Goal: Information Seeking & Learning: Learn about a topic

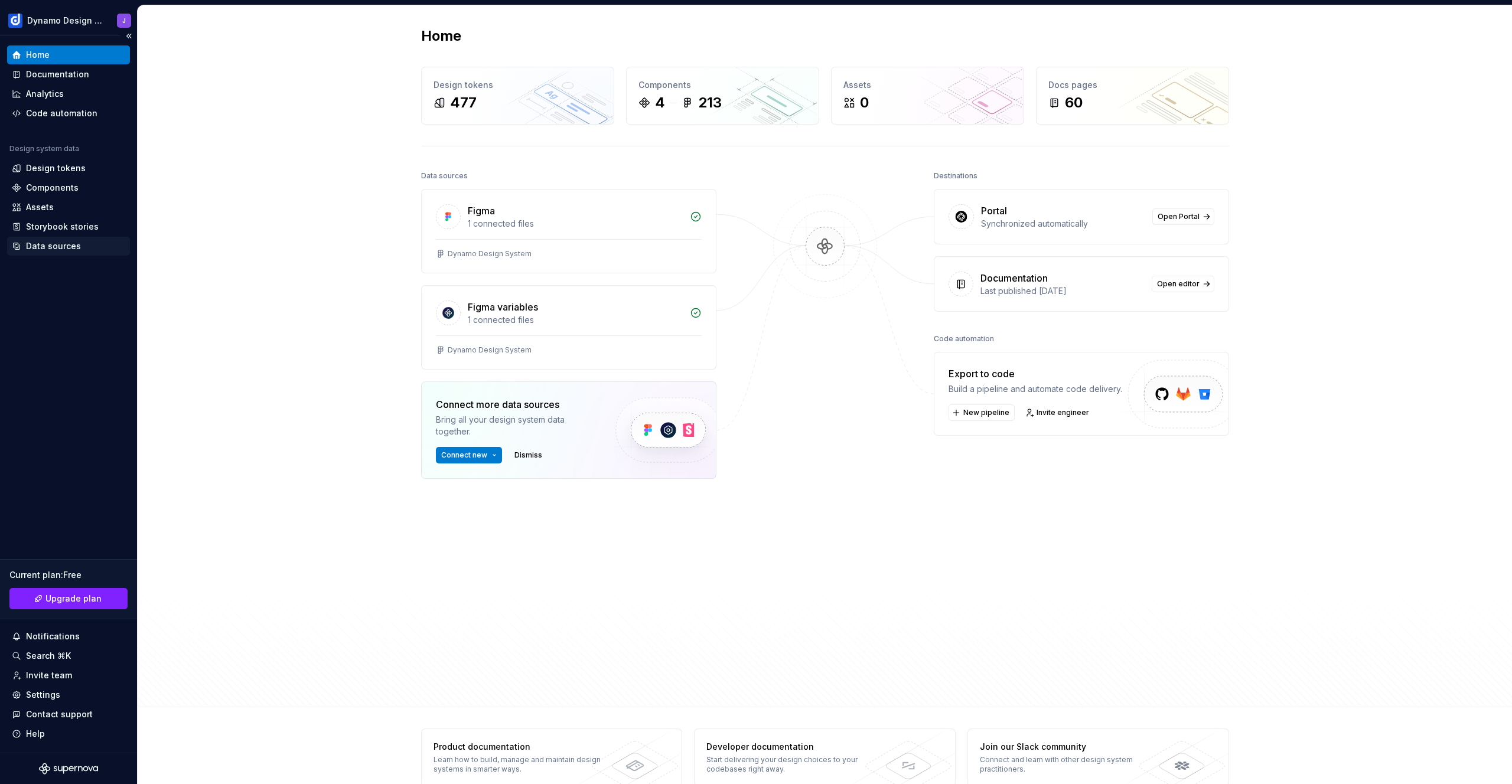
click at [52, 247] on div "Data sources" at bounding box center [54, 246] width 55 height 12
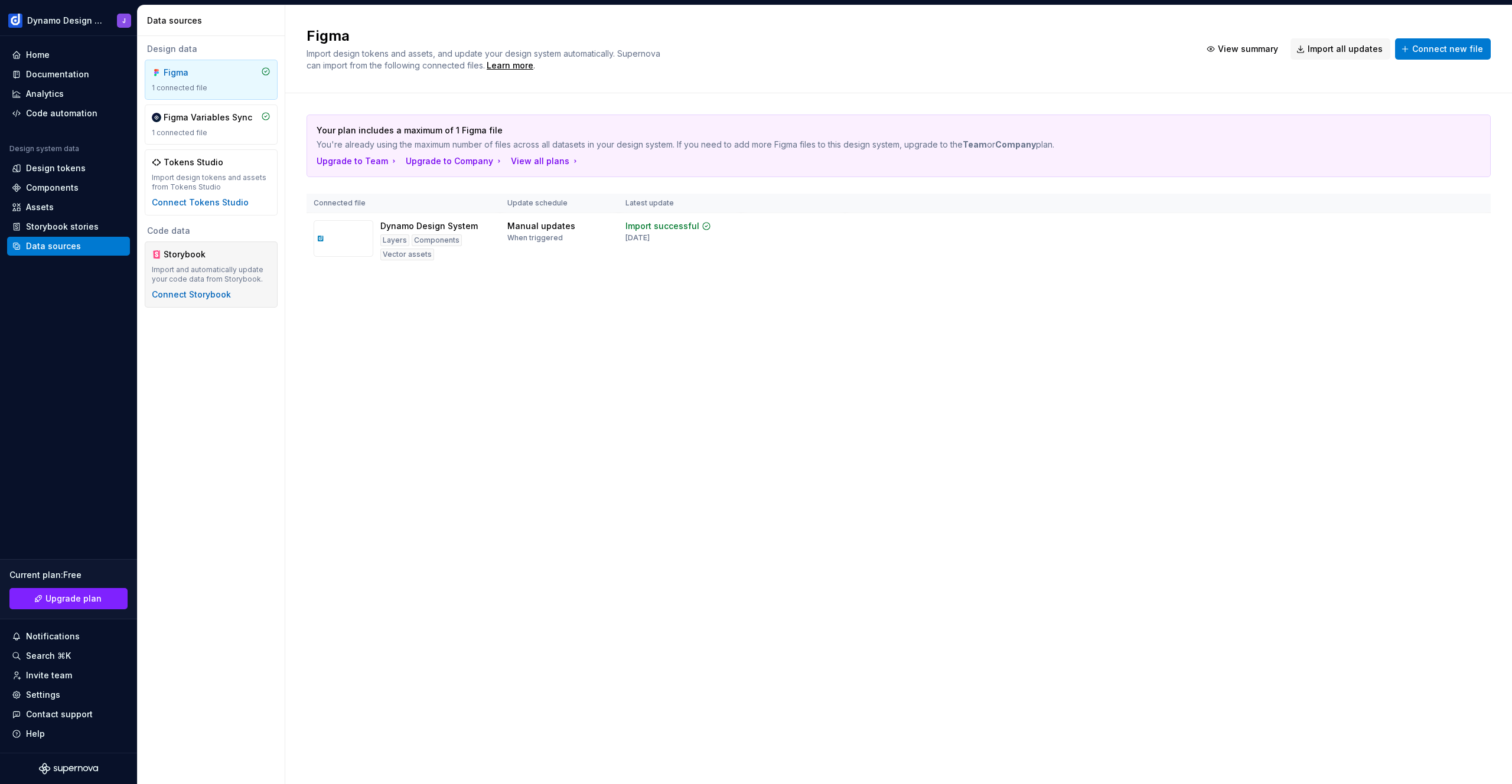
click at [229, 259] on div "Storybook" at bounding box center [211, 254] width 119 height 12
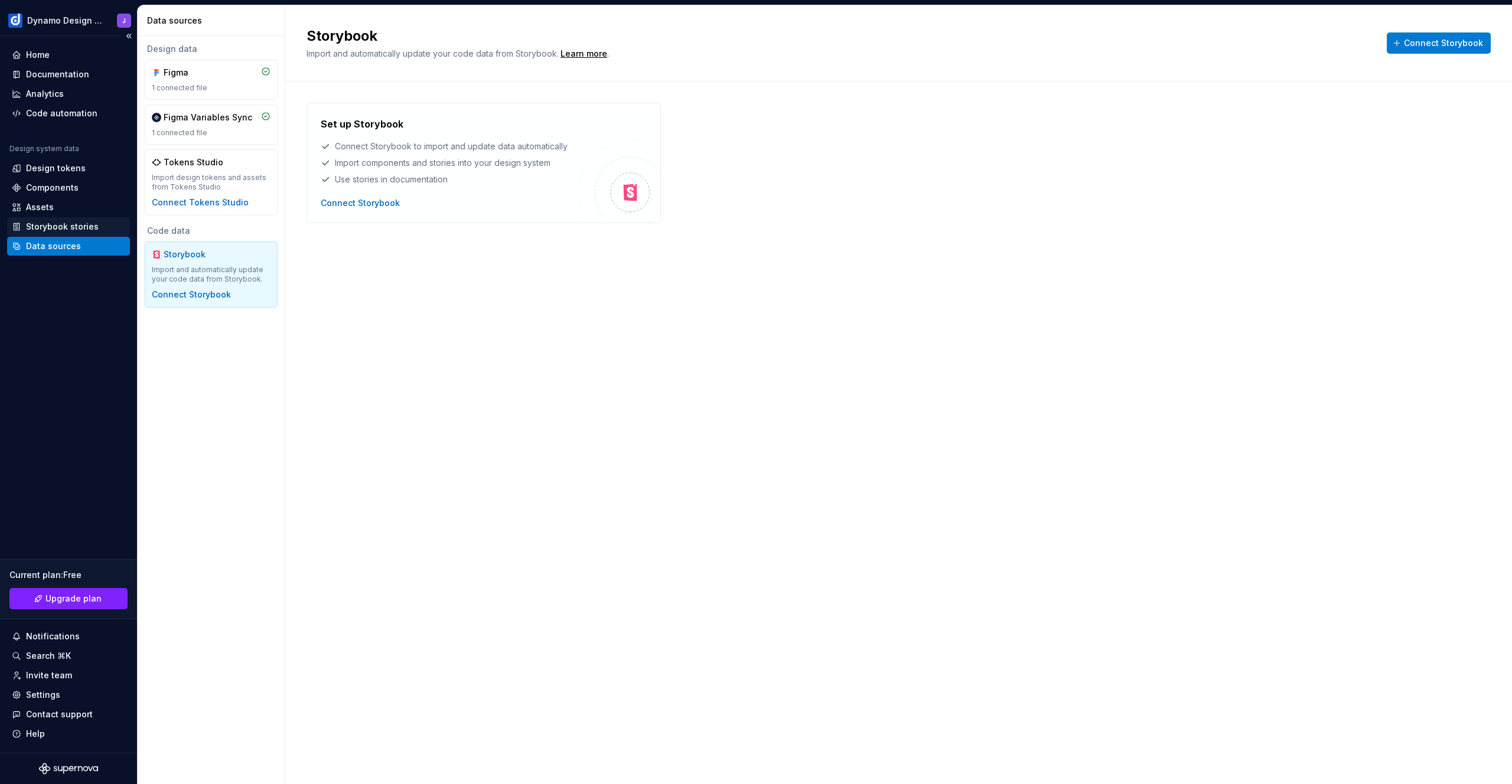
click at [72, 227] on div "Storybook stories" at bounding box center [62, 227] width 72 height 12
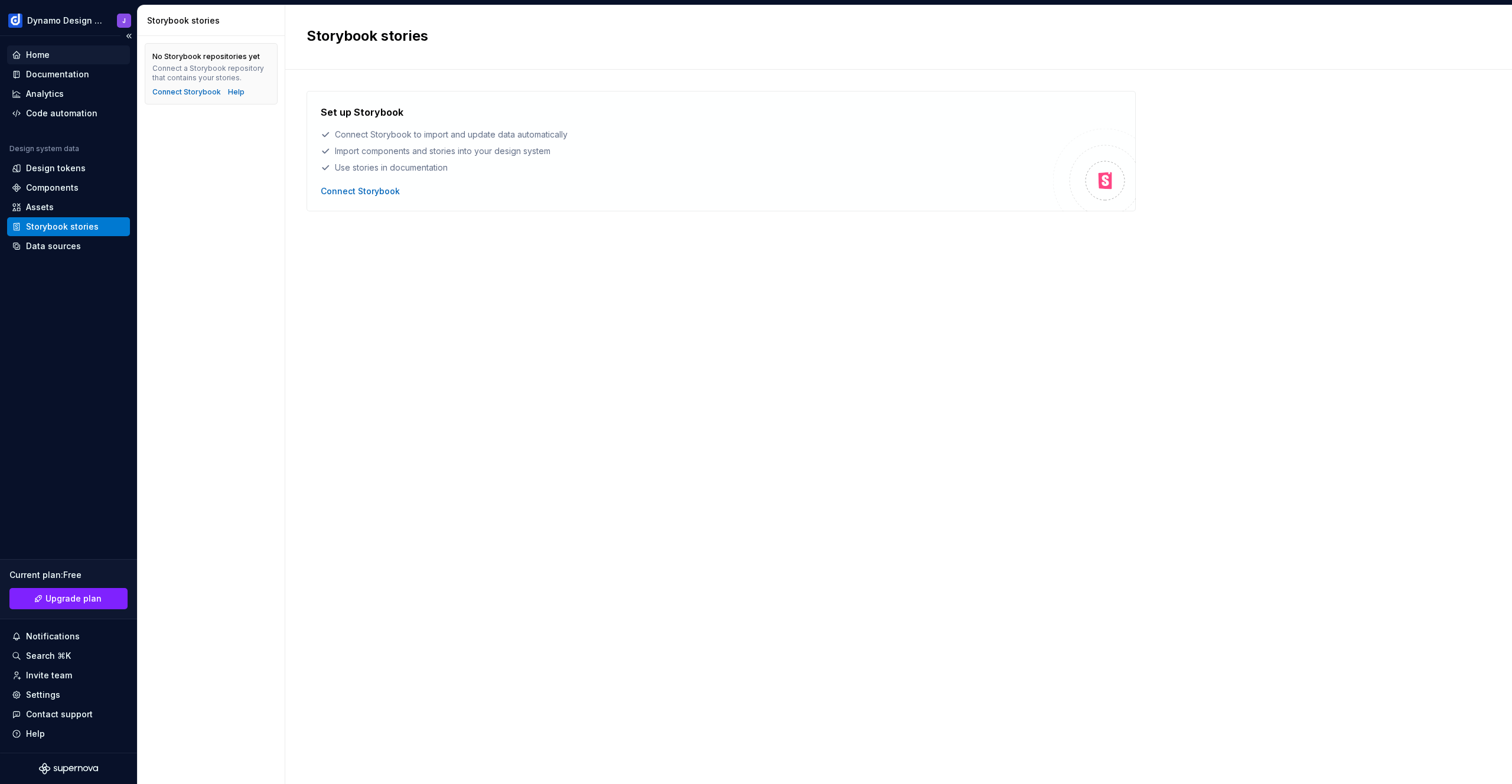
click at [51, 59] on div "Home" at bounding box center [69, 54] width 114 height 12
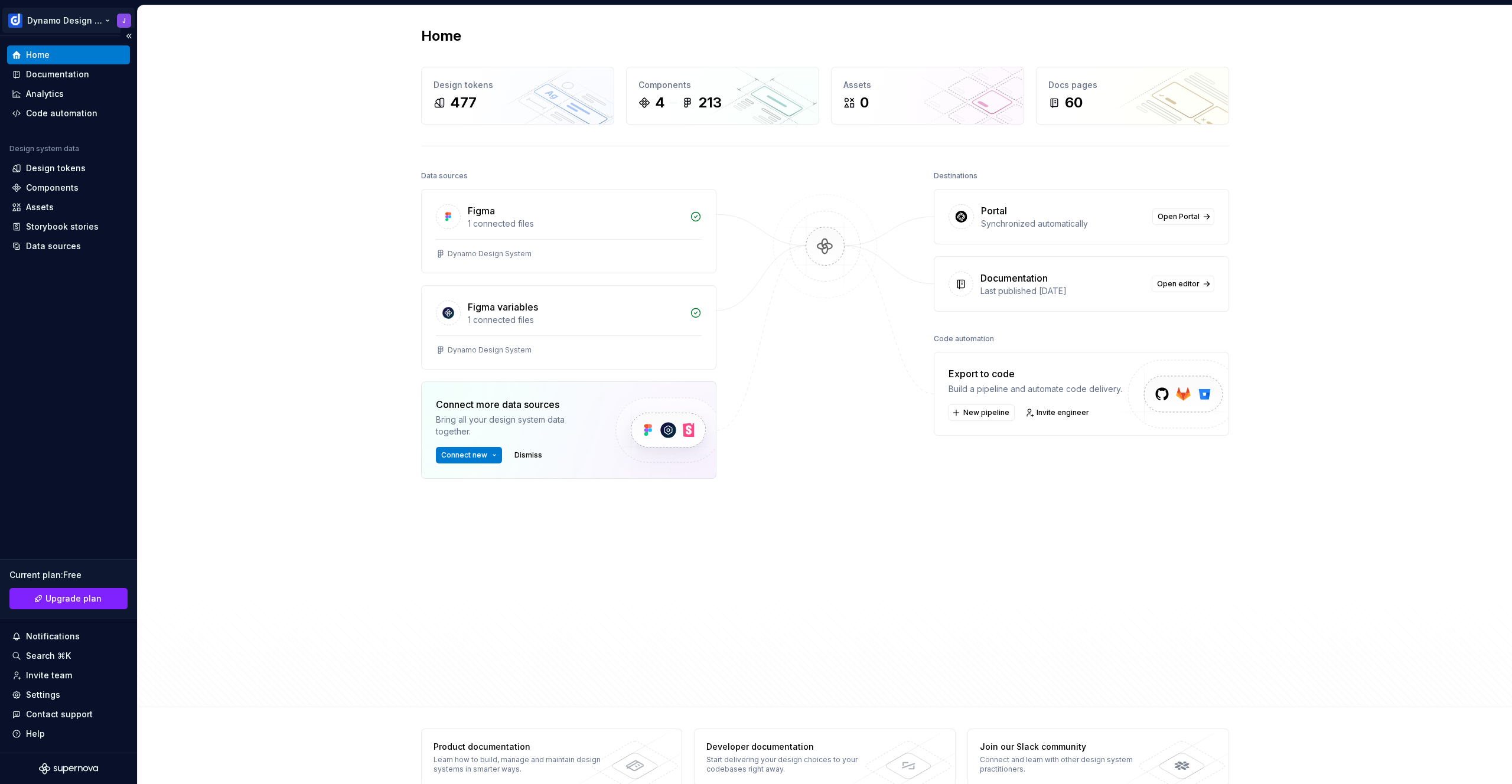
click at [104, 19] on html "Dynamo Design System J Home Documentation Analytics Code automation Design syst…" at bounding box center [756, 392] width 1512 height 784
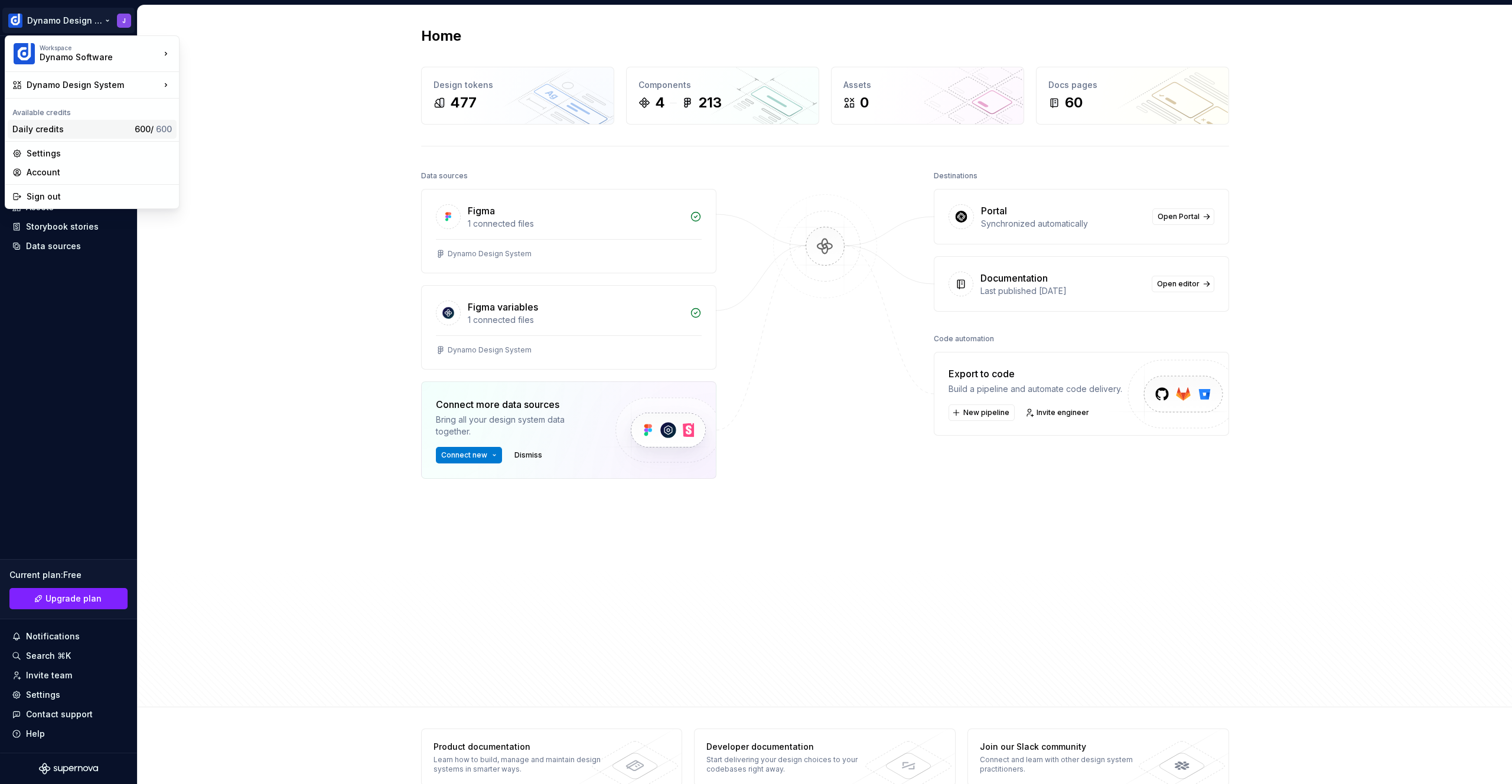
click at [63, 128] on div "Daily credits" at bounding box center [71, 129] width 117 height 12
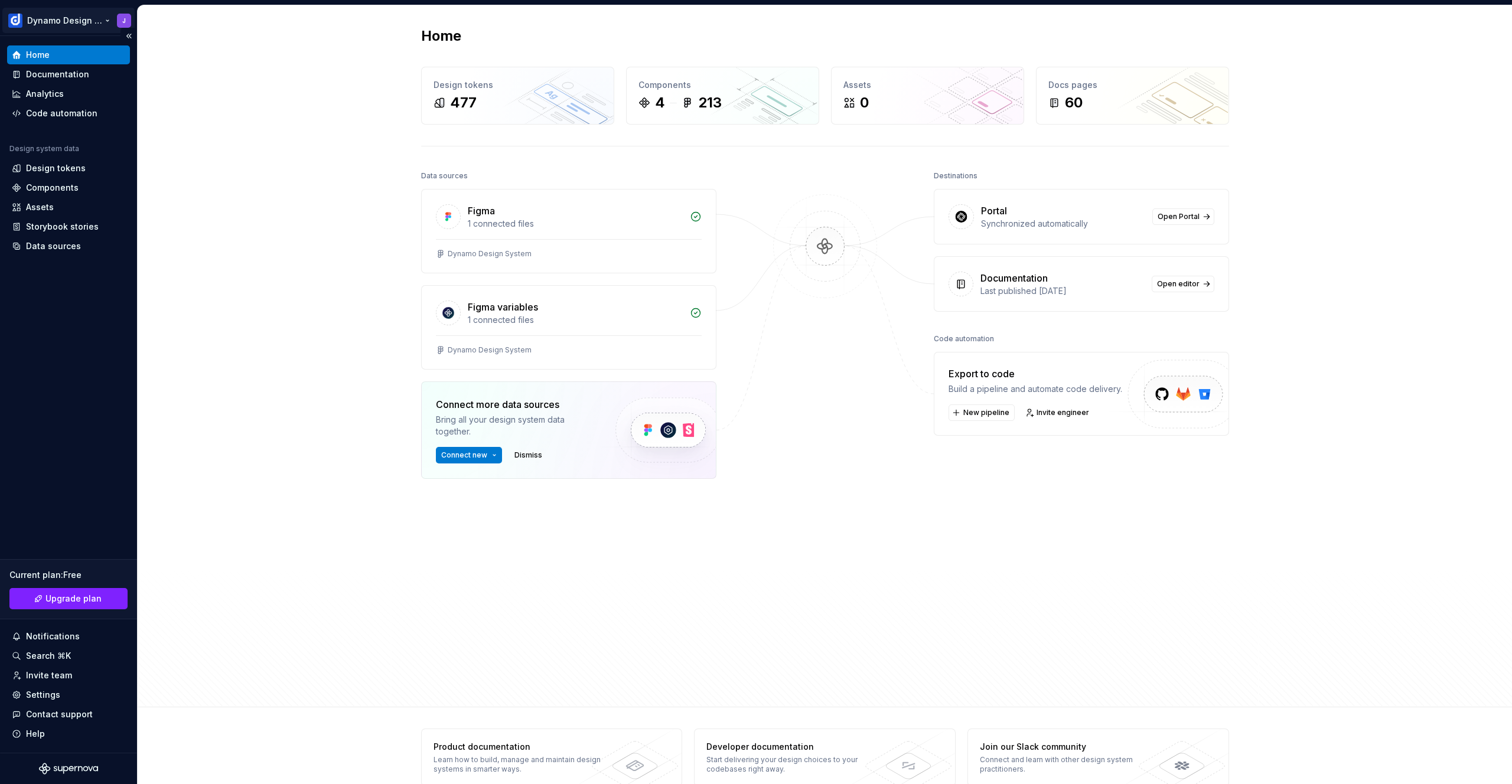
click at [101, 19] on html "Dynamo Design System J Home Documentation Analytics Code automation Design syst…" at bounding box center [756, 392] width 1512 height 784
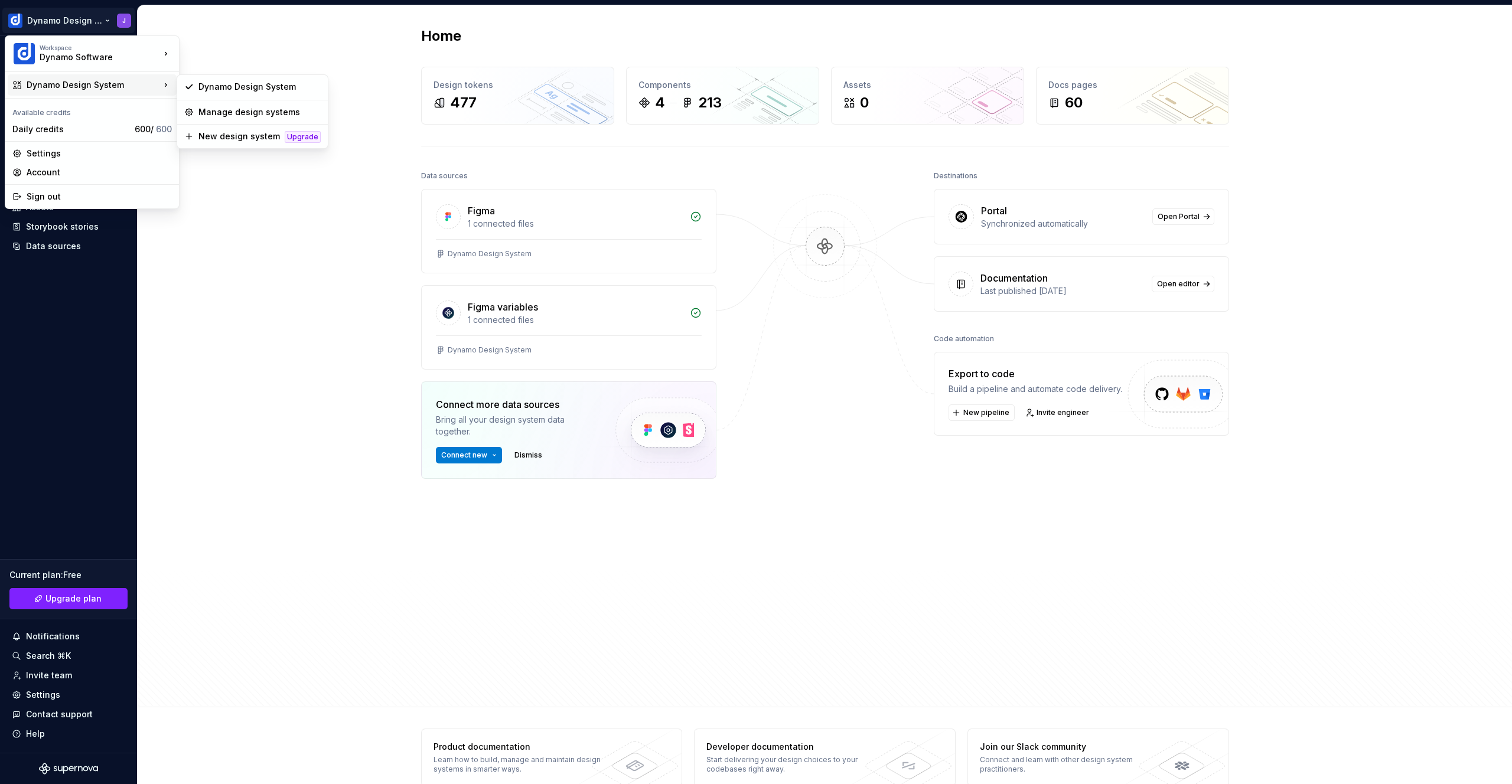
click at [348, 27] on html "Dynamo Design System J Home Documentation Analytics Code automation Design syst…" at bounding box center [756, 392] width 1512 height 784
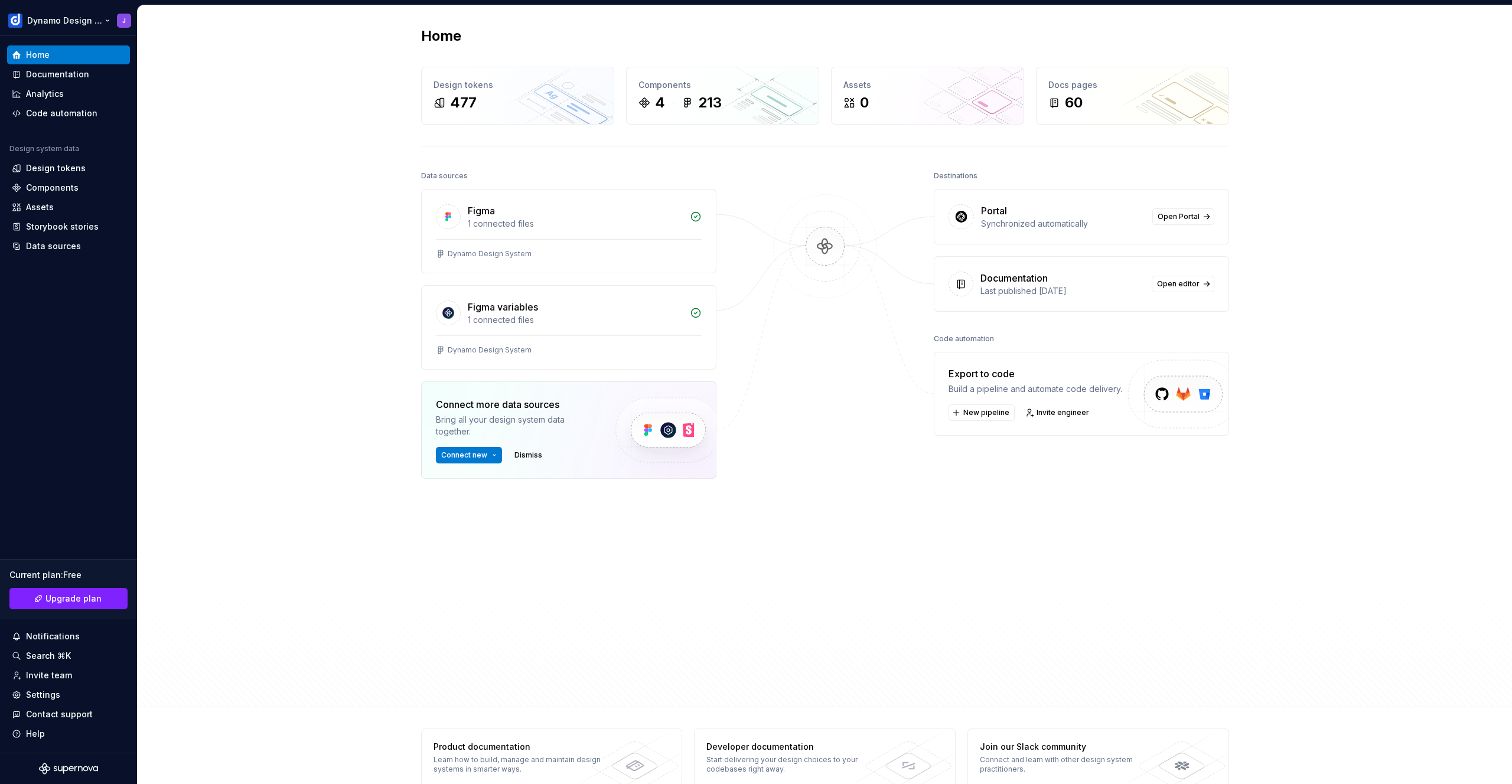
click at [103, 21] on html "Dynamo Design System J Home Documentation Analytics Code automation Design syst…" at bounding box center [756, 392] width 1512 height 784
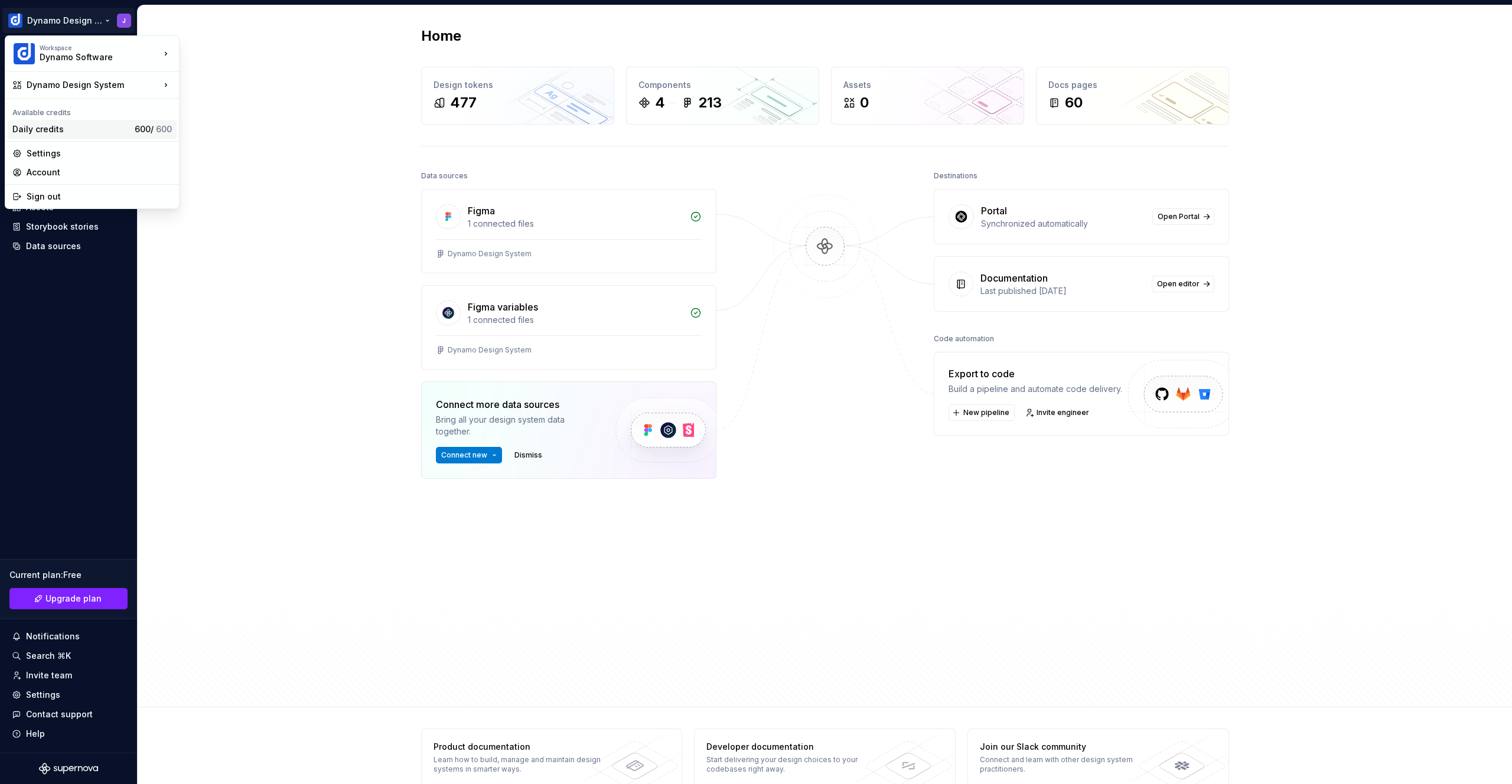
click at [71, 127] on div "Daily credits" at bounding box center [71, 129] width 117 height 12
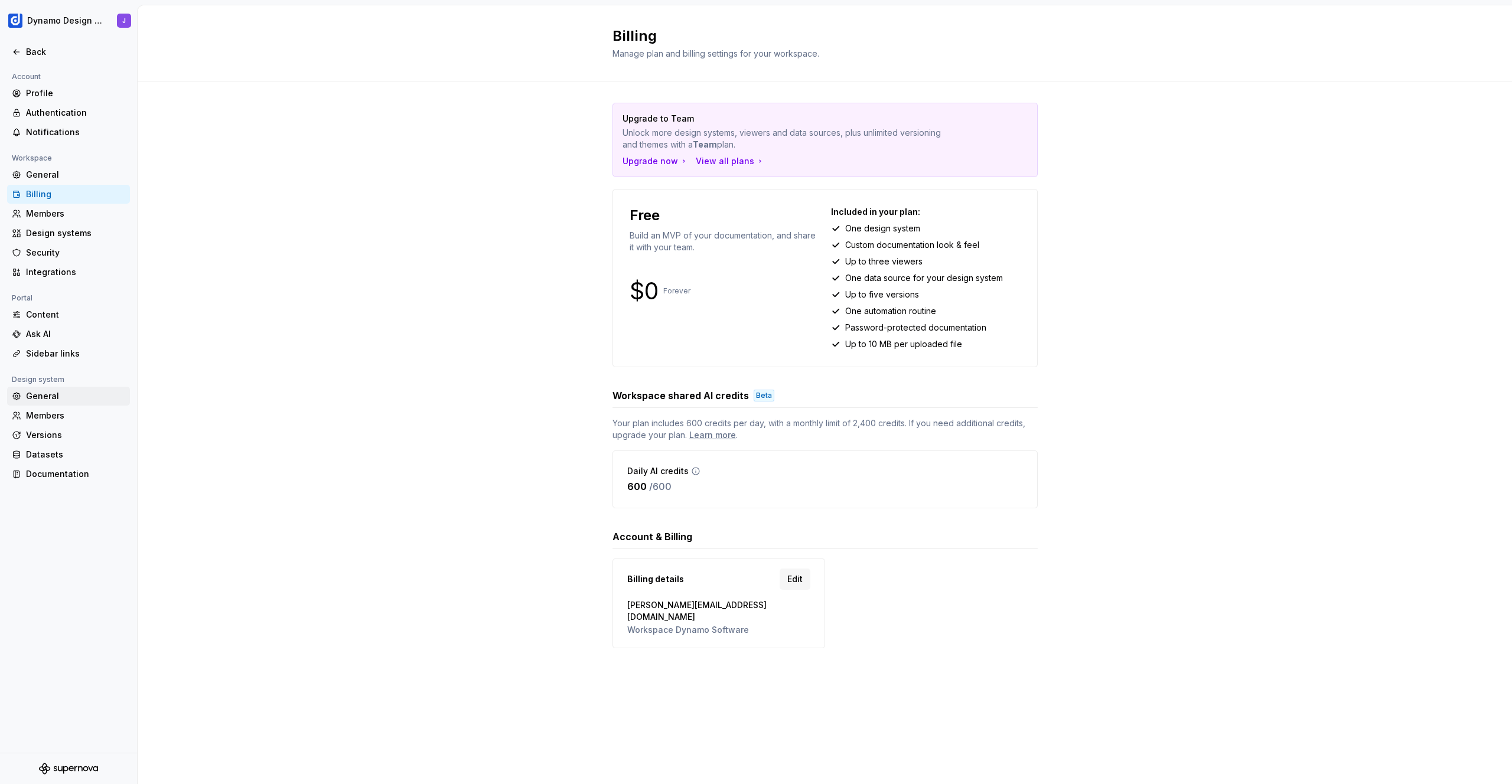
click at [77, 403] on div "General" at bounding box center [68, 396] width 123 height 19
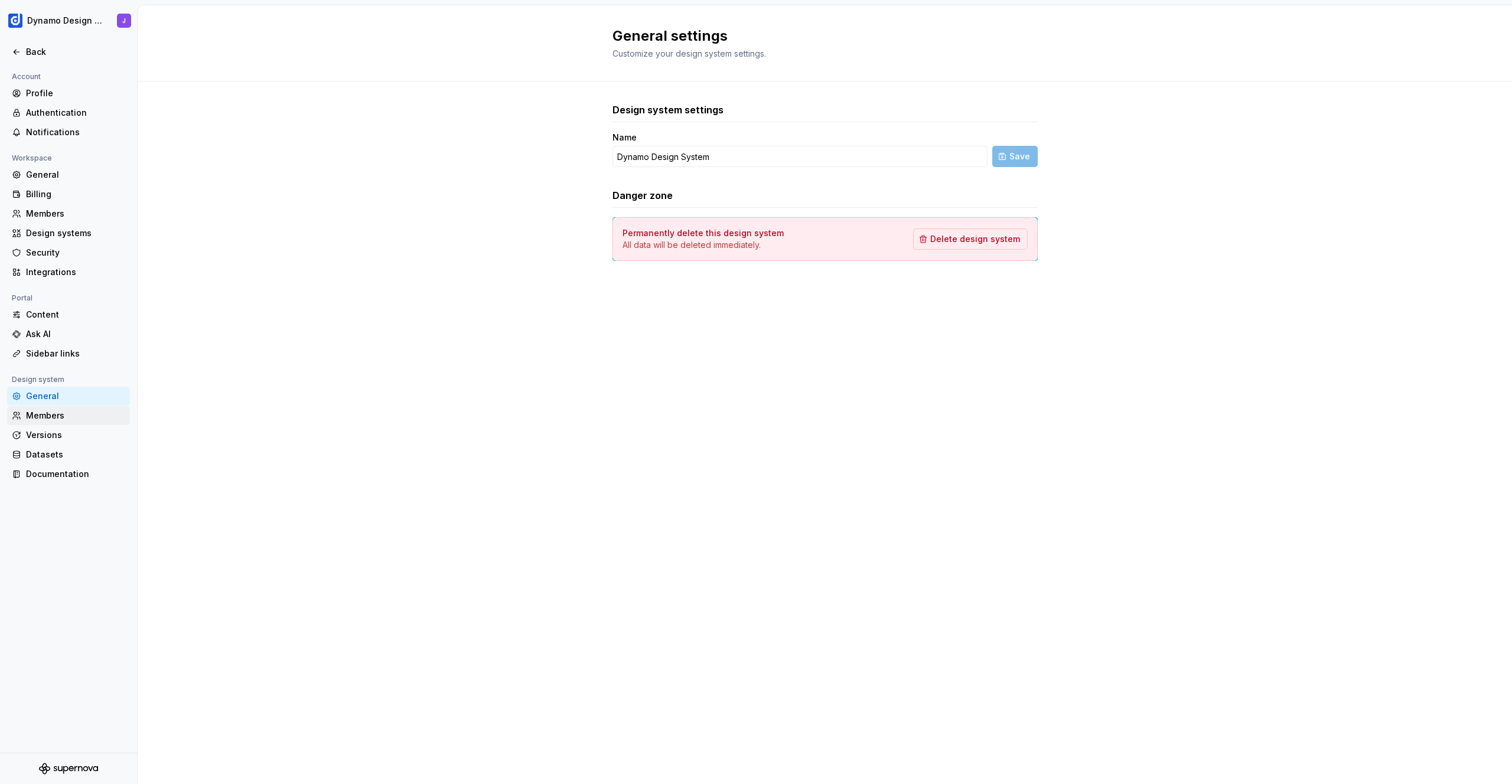
click at [70, 418] on div "Members" at bounding box center [76, 415] width 99 height 12
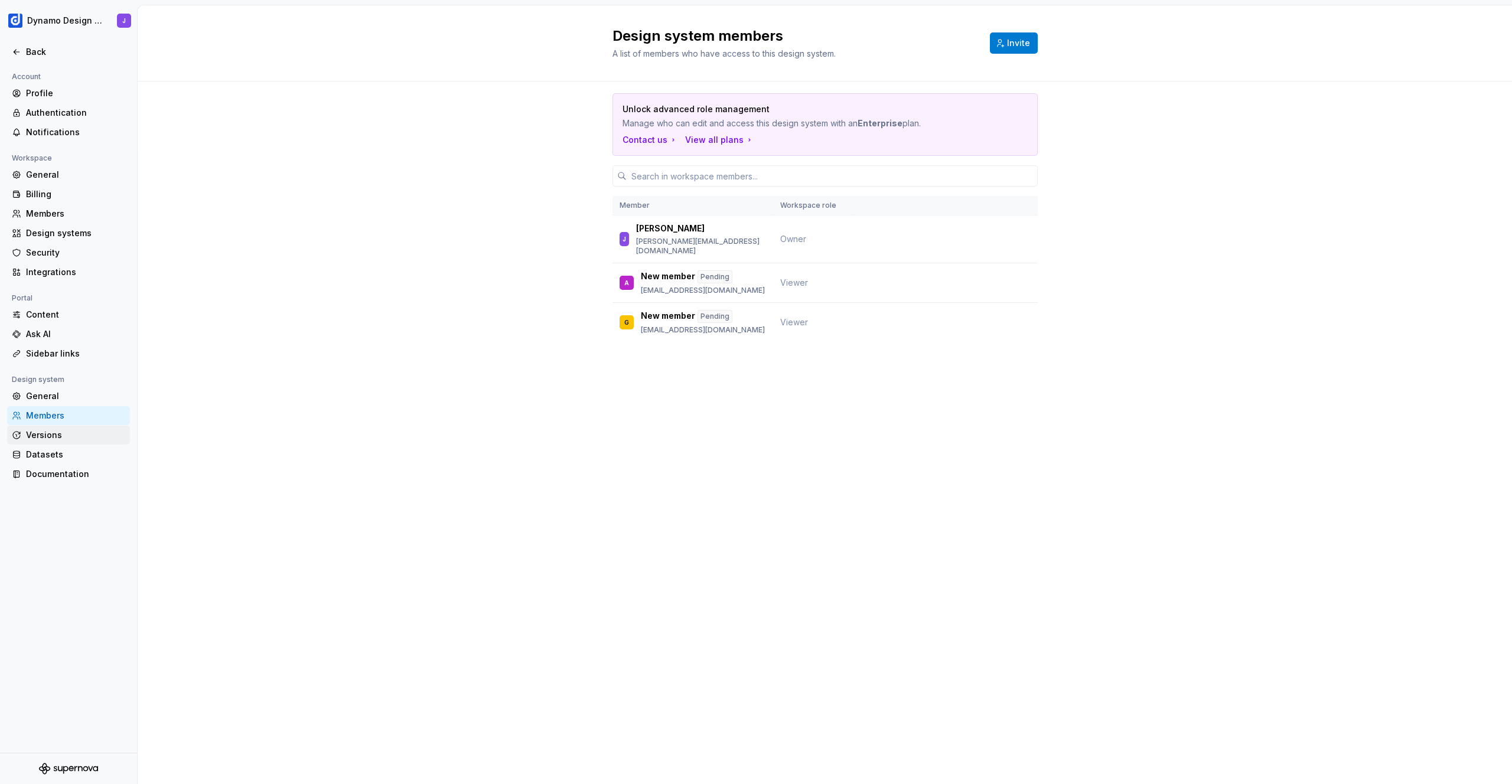
click at [67, 438] on div "Versions" at bounding box center [76, 434] width 99 height 12
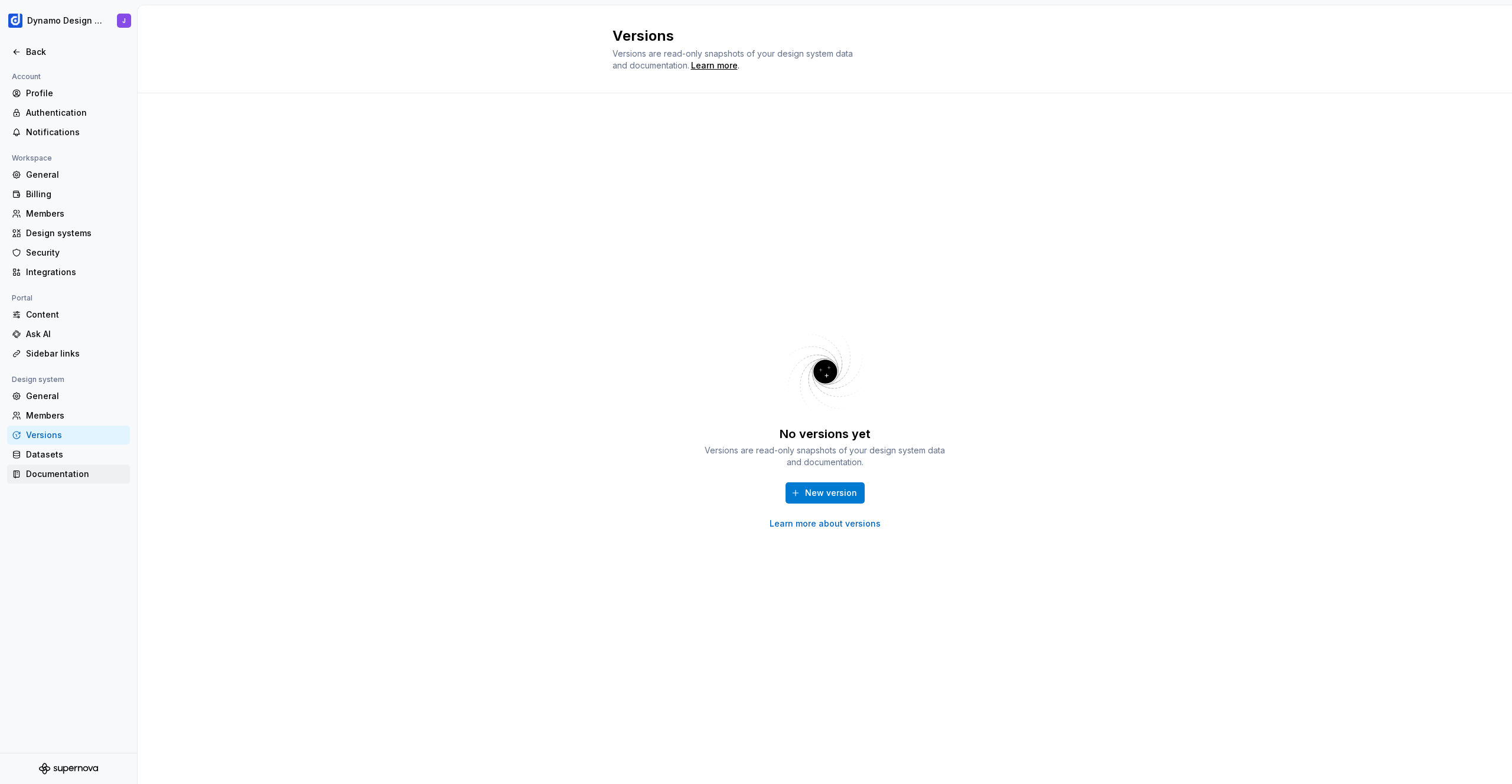
click at [66, 470] on div "Documentation" at bounding box center [76, 474] width 99 height 12
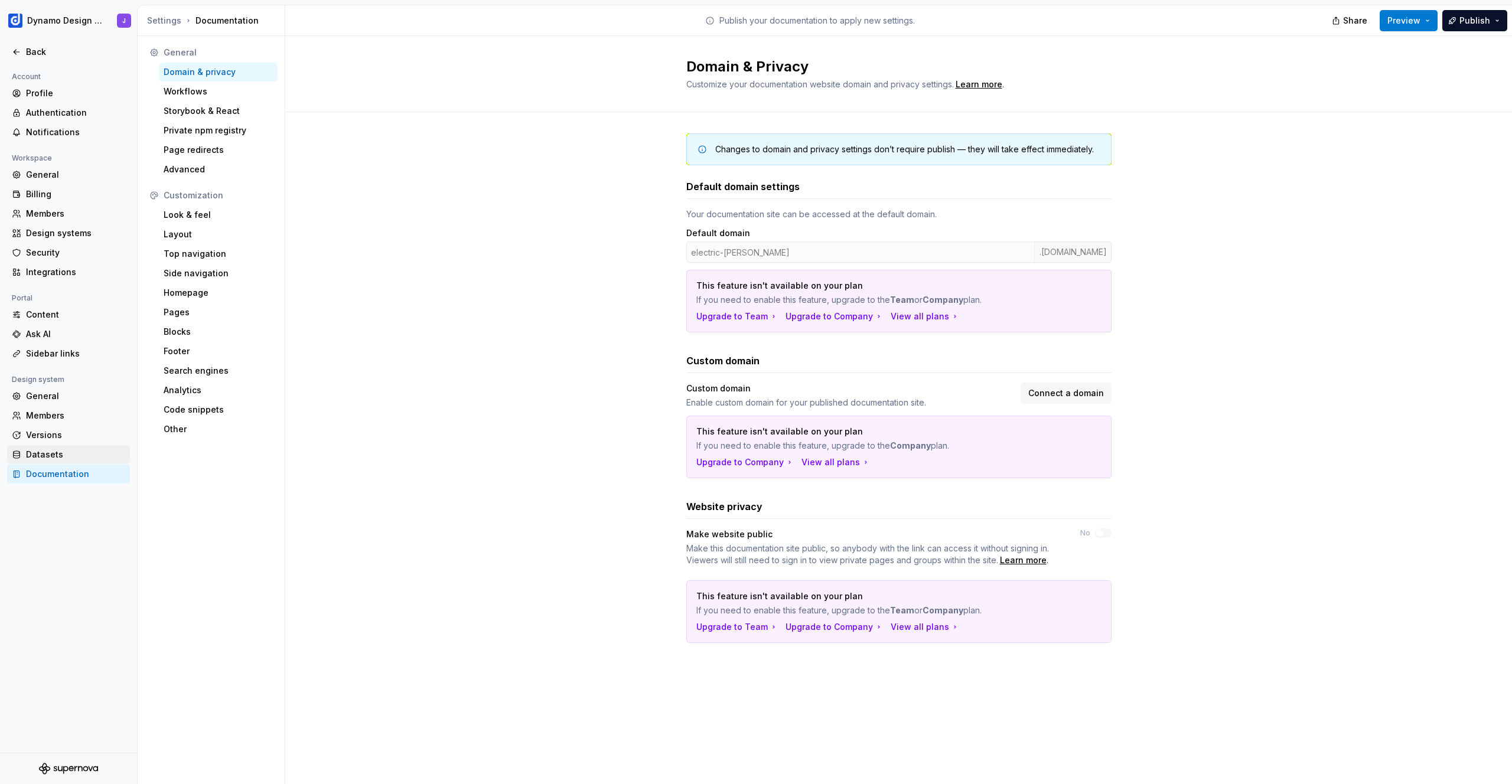
click at [66, 454] on div "Datasets" at bounding box center [76, 454] width 99 height 12
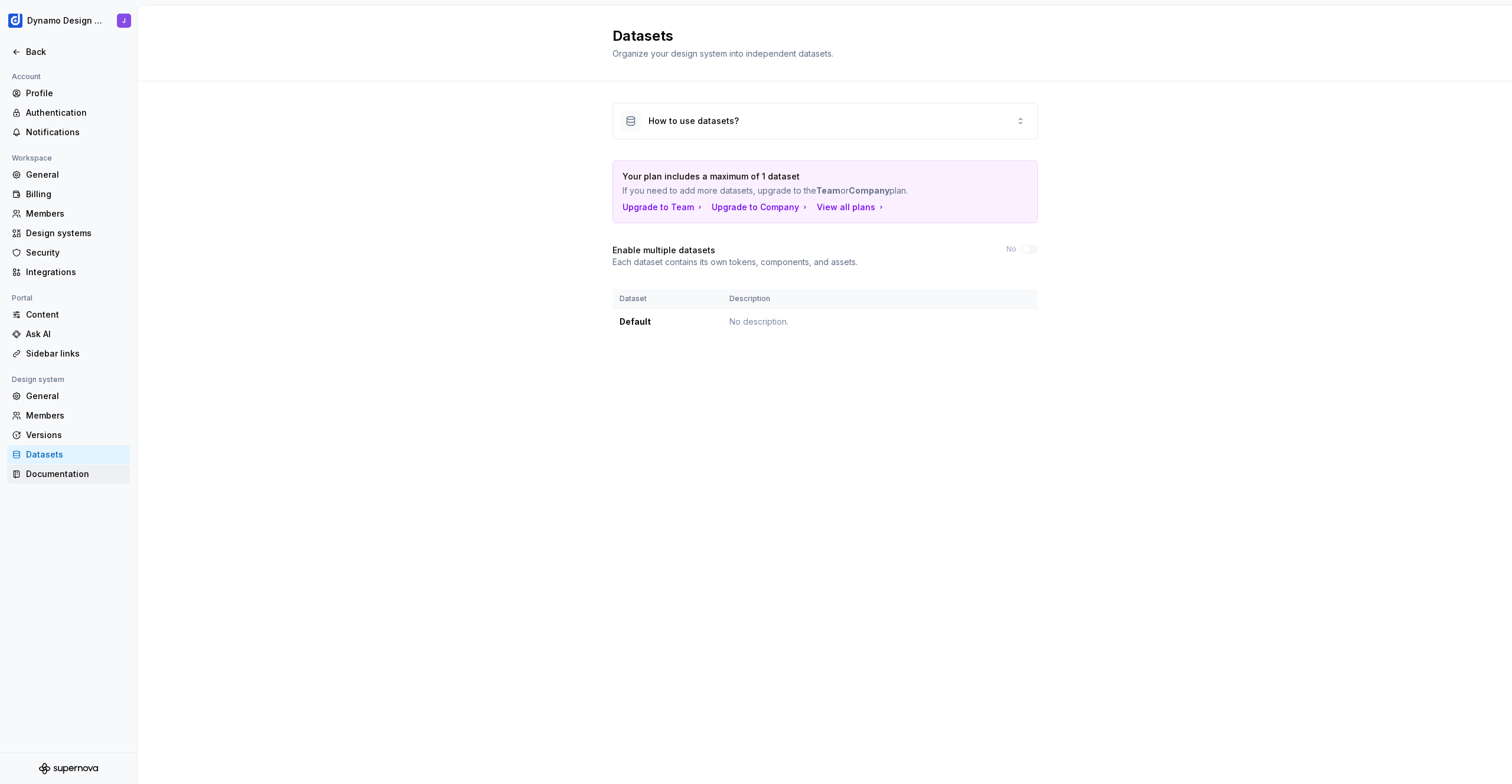
click at [60, 475] on div "Documentation" at bounding box center [76, 474] width 99 height 12
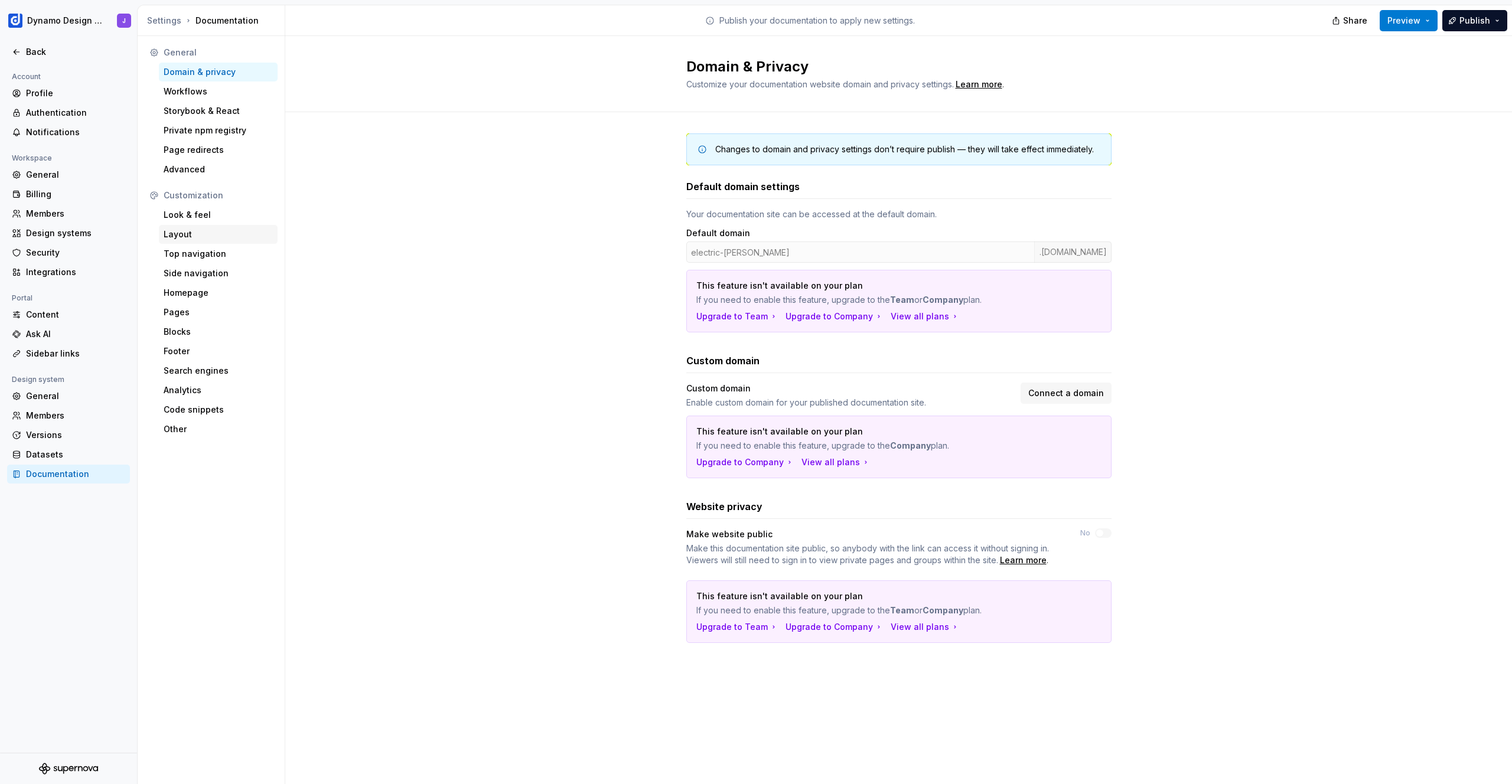
click at [216, 238] on div "Layout" at bounding box center [218, 234] width 109 height 12
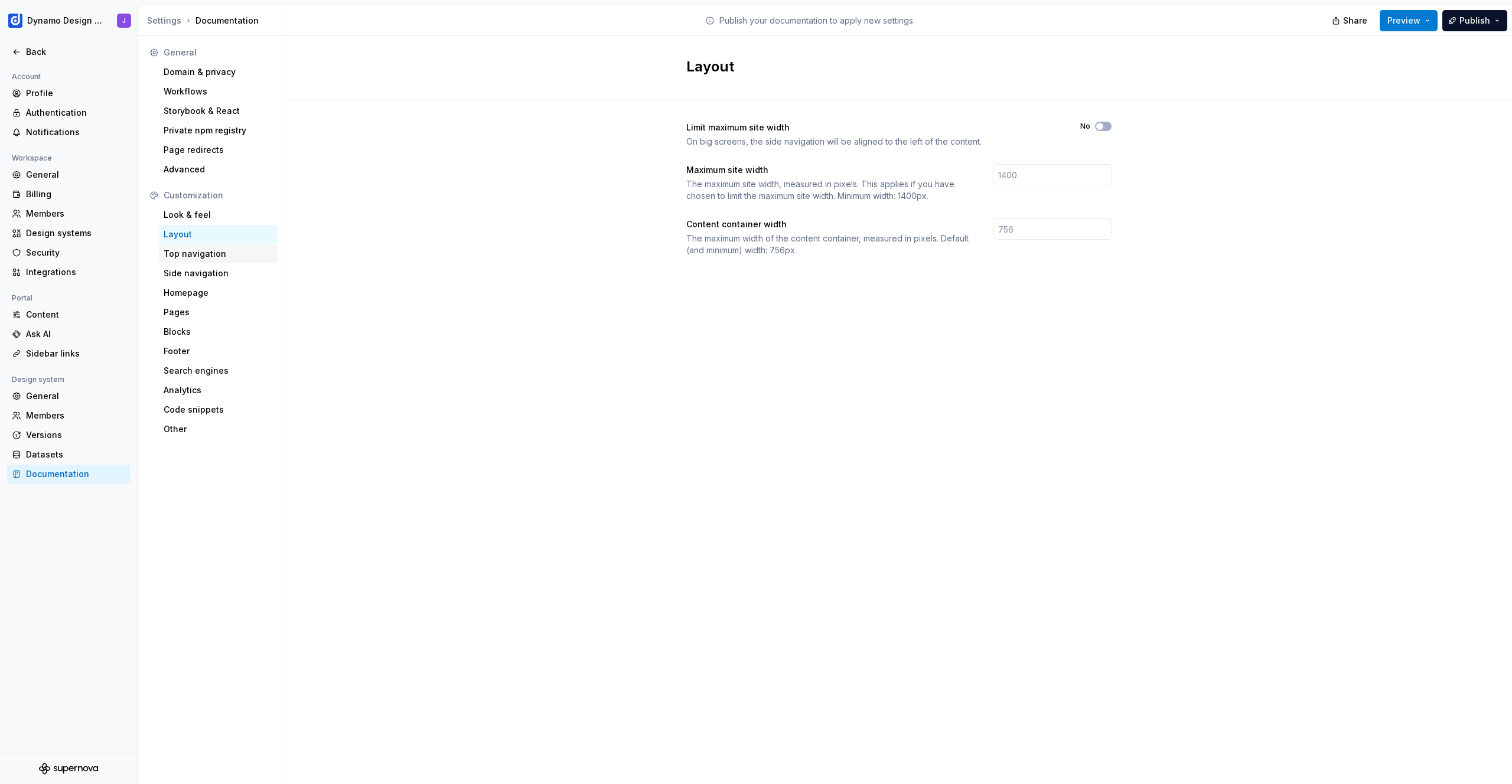
click at [219, 255] on div "Top navigation" at bounding box center [218, 253] width 109 height 12
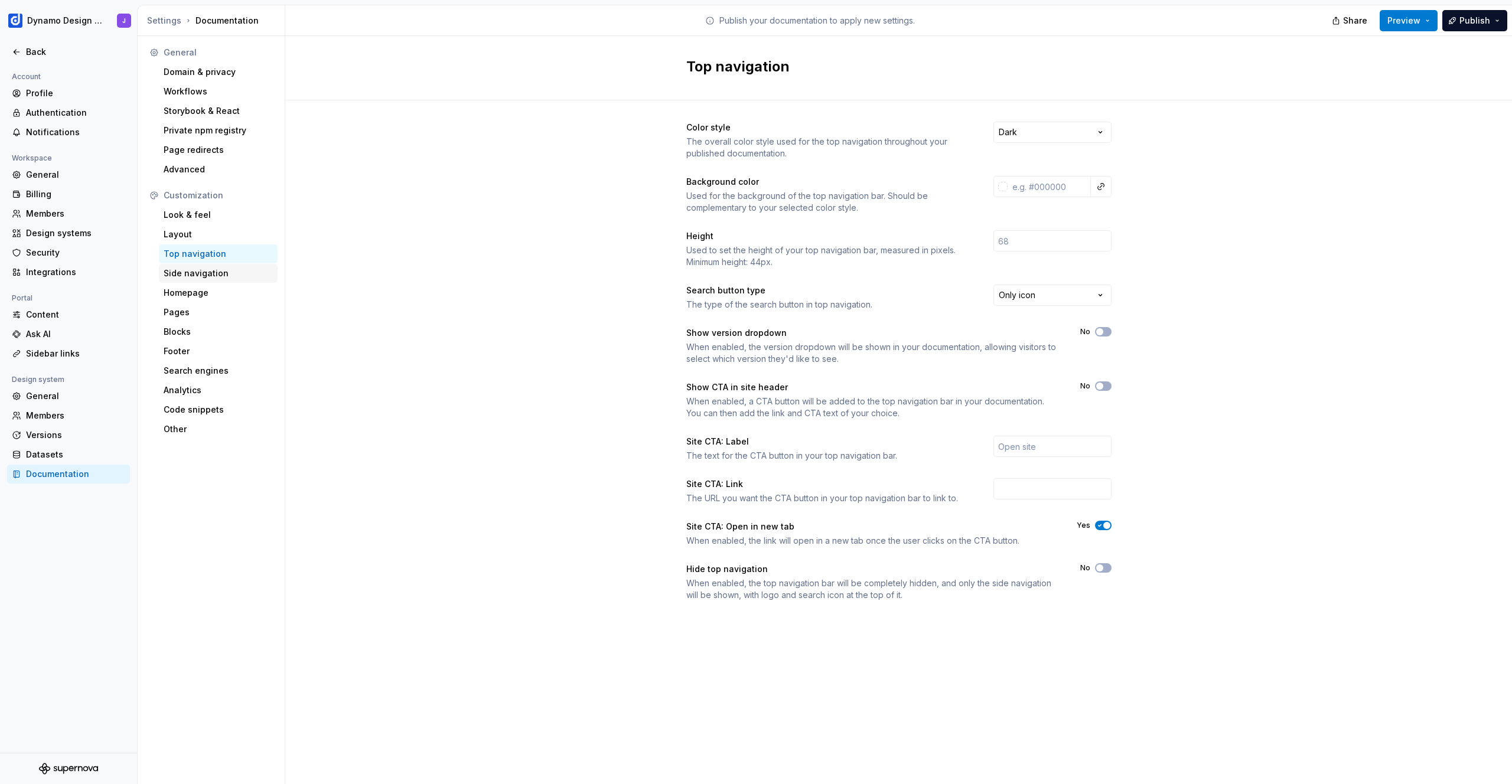
click at [220, 280] on div "Side navigation" at bounding box center [218, 273] width 119 height 19
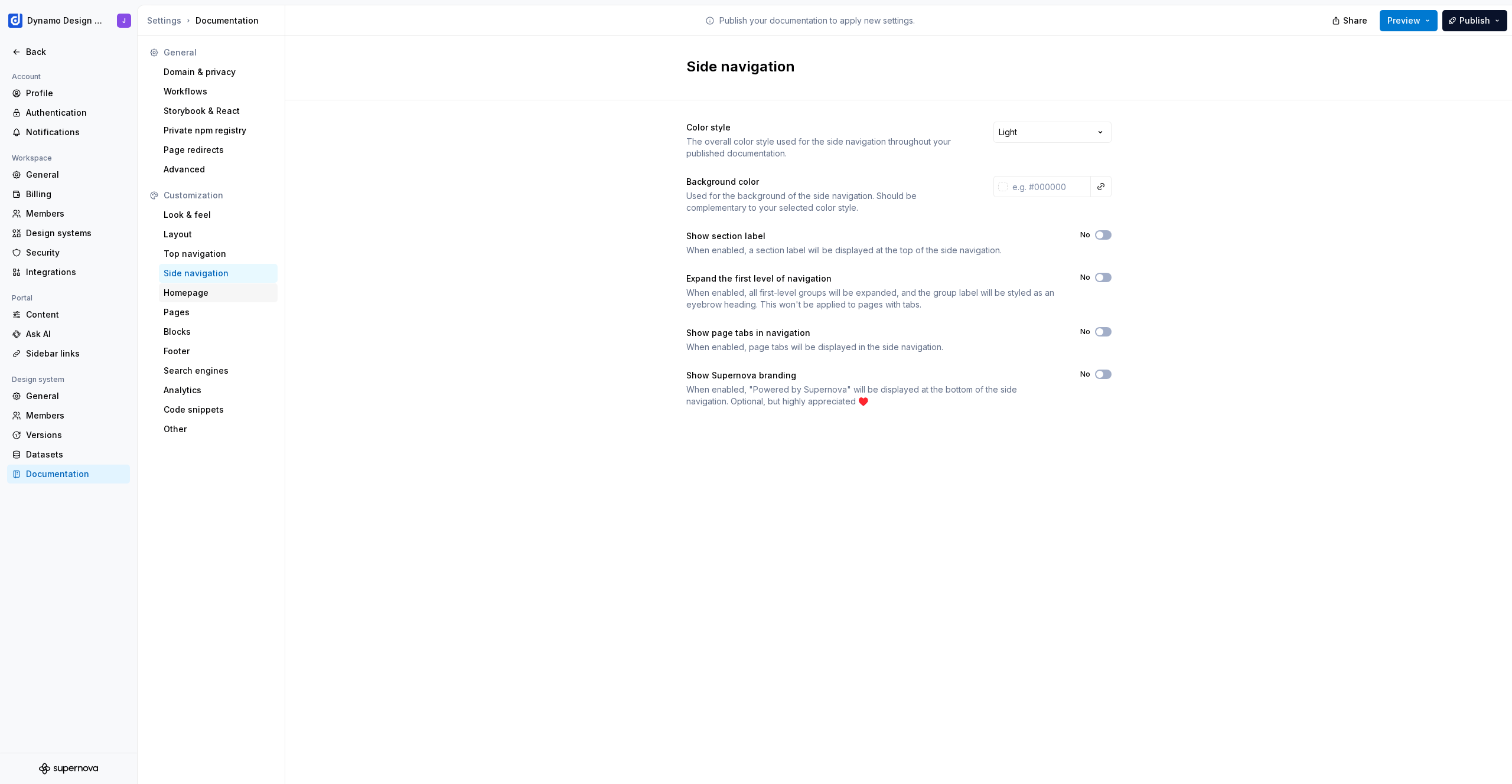
click at [224, 295] on div "Homepage" at bounding box center [218, 293] width 109 height 12
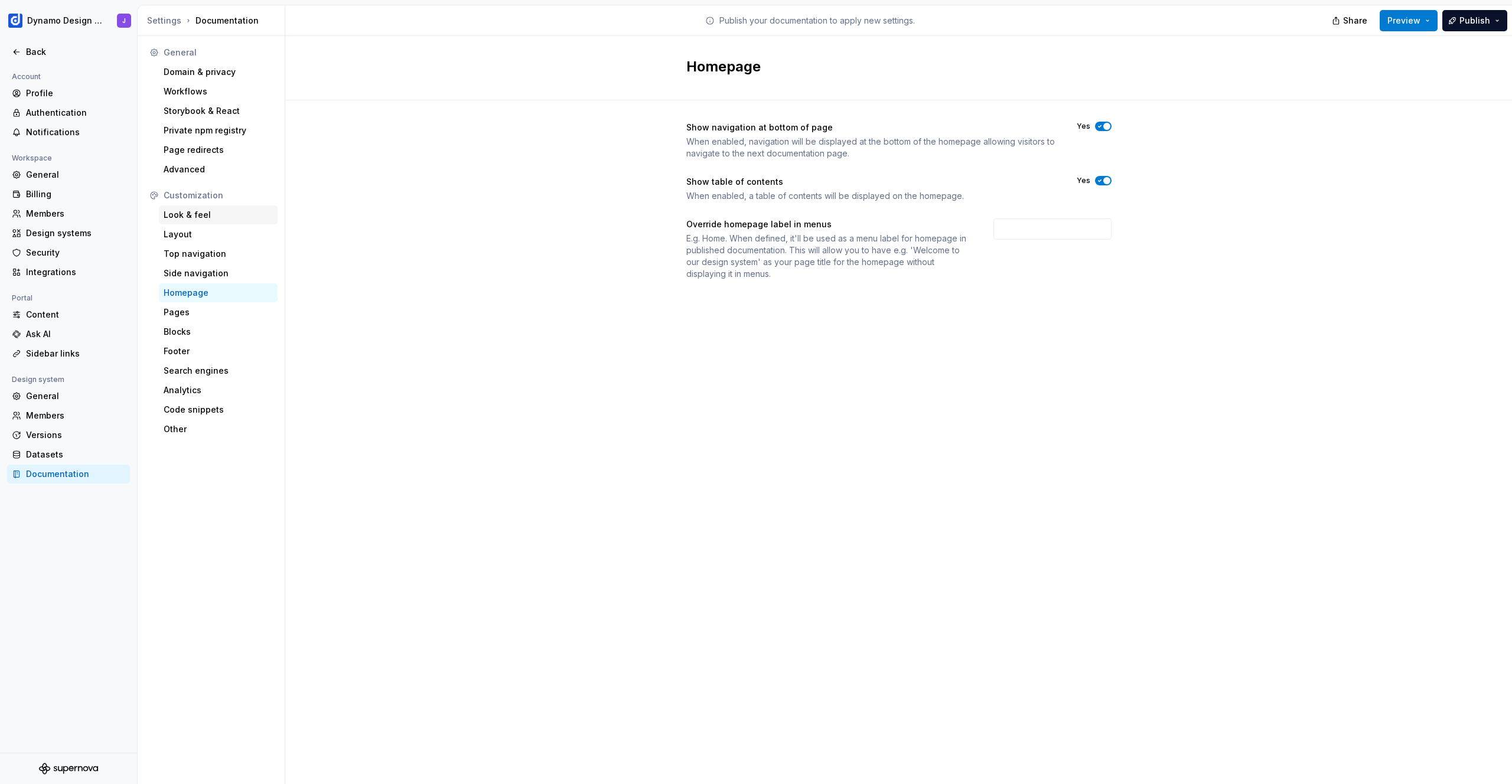
click at [210, 214] on div "Look & feel" at bounding box center [218, 215] width 109 height 12
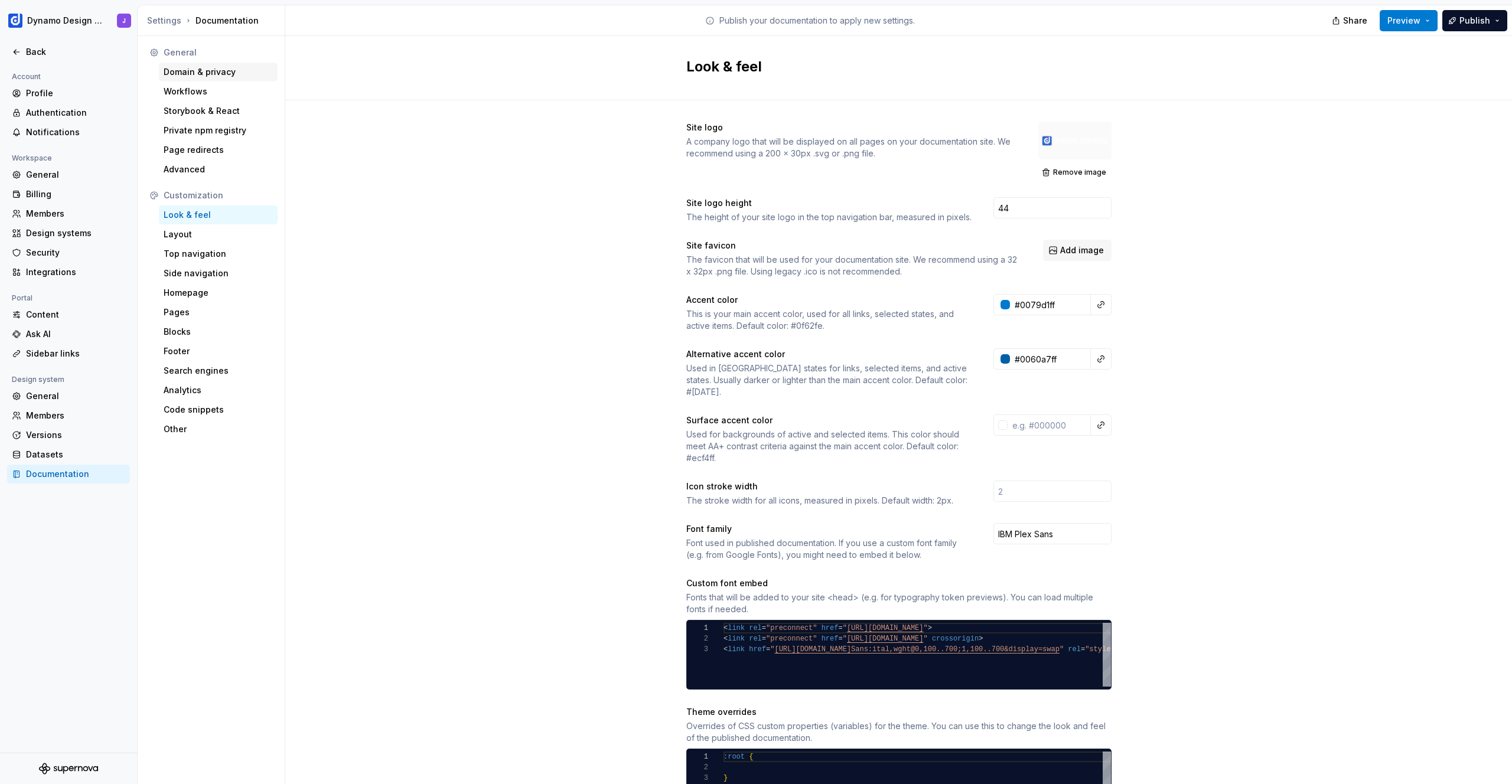
click at [217, 74] on div "Domain & privacy" at bounding box center [218, 72] width 109 height 12
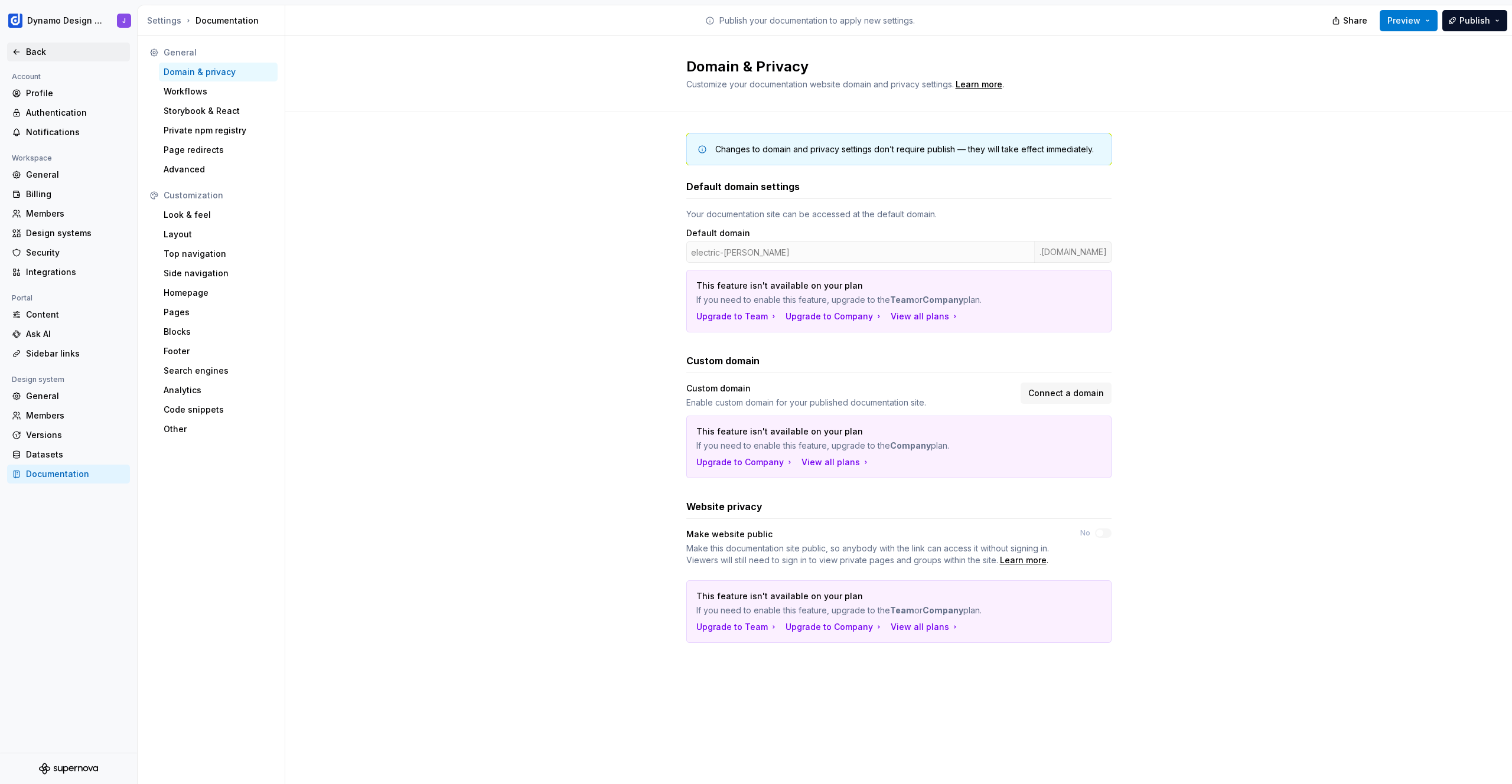
click at [34, 49] on div "Back" at bounding box center [76, 52] width 99 height 12
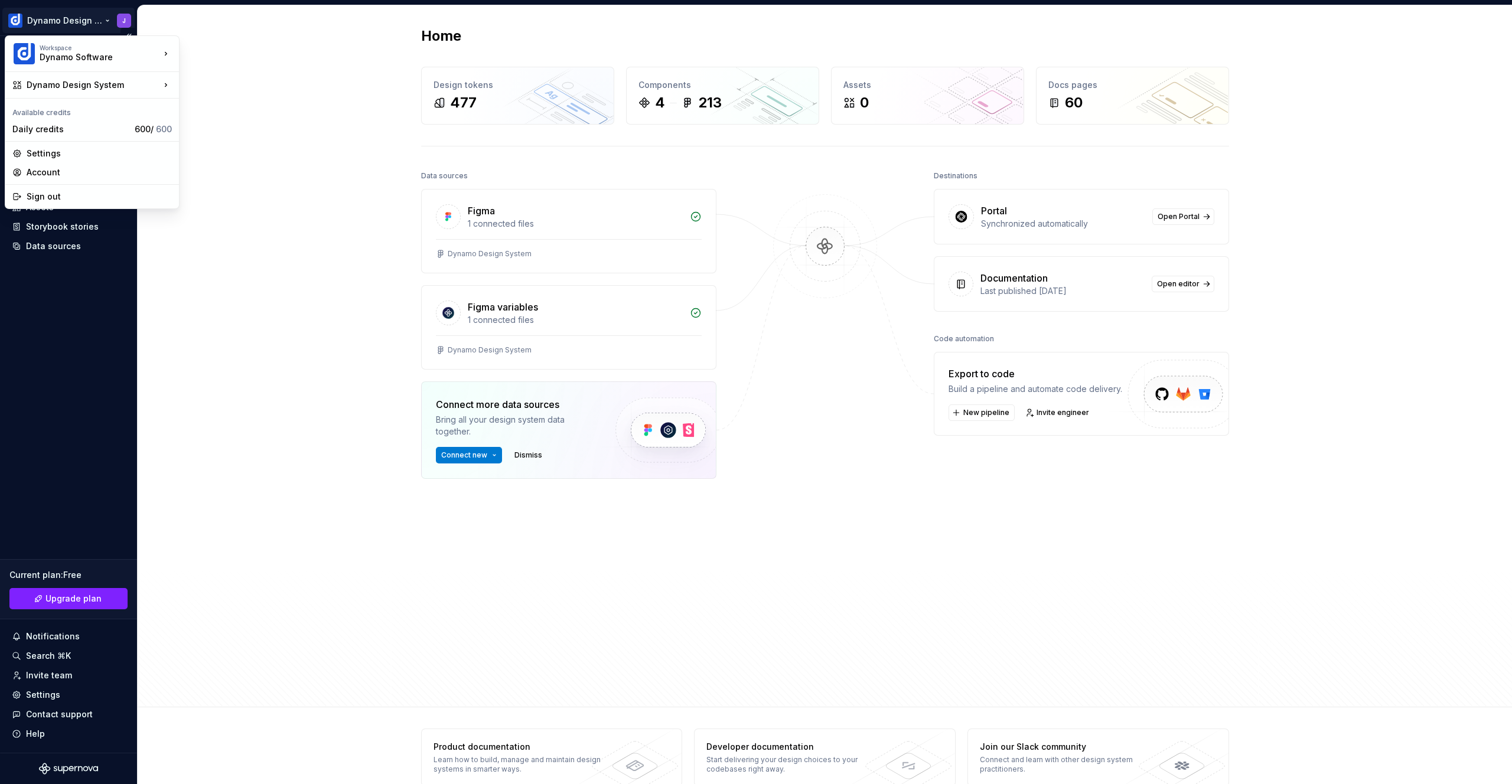
click at [80, 17] on html "Dynamo Design System J Home Documentation Analytics Code automation Design syst…" at bounding box center [756, 392] width 1512 height 784
click at [232, 81] on html "Dynamo Design System J Home Documentation Analytics Code automation Design syst…" at bounding box center [756, 392] width 1512 height 784
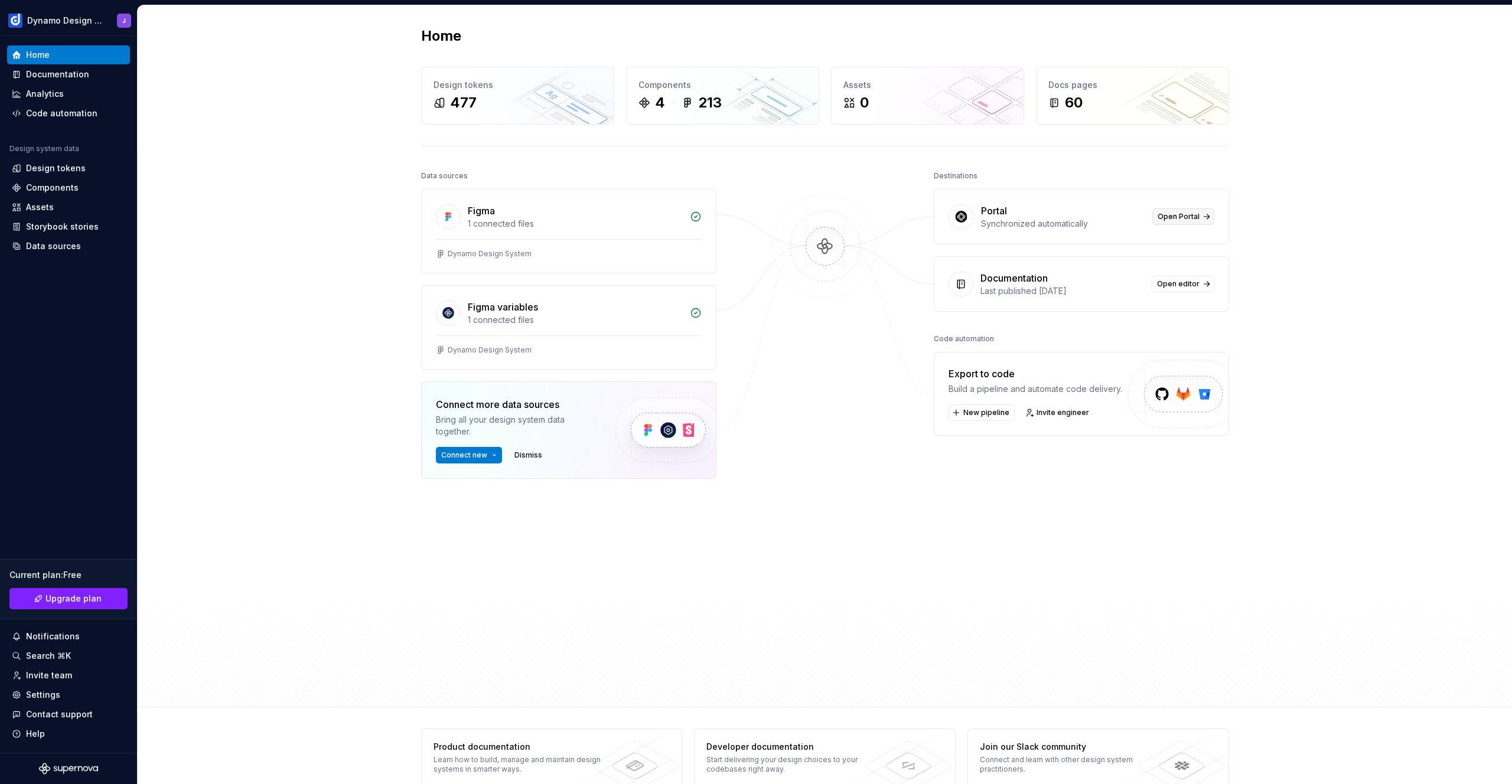
click at [1181, 213] on span "Open Portal" at bounding box center [1178, 216] width 42 height 9
